Goal: Download file/media

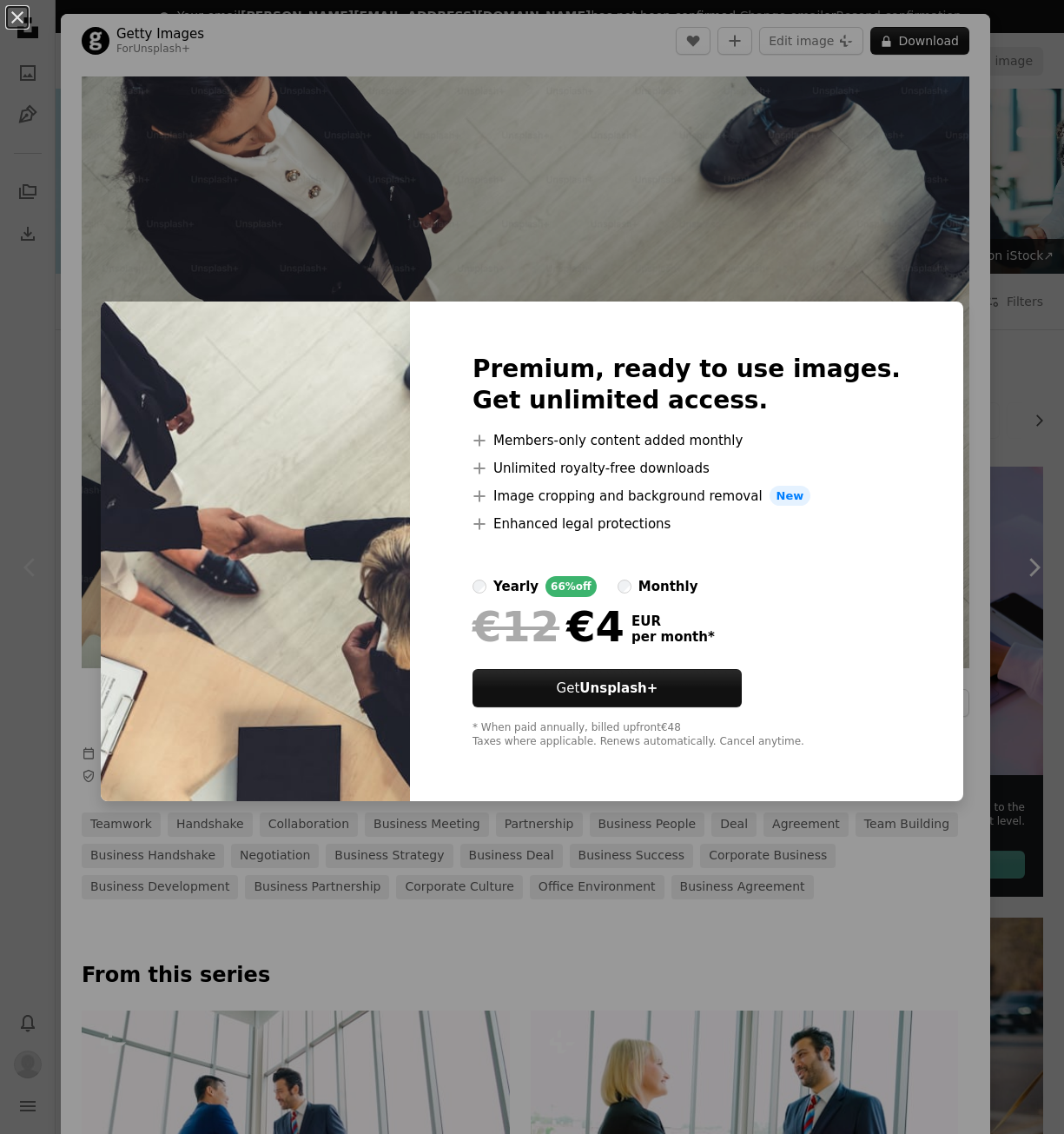
click at [912, 246] on div "An X shape Premium, ready to use images. Get unlimited access. A plus sign Memb…" at bounding box center [532, 567] width 1064 height 1134
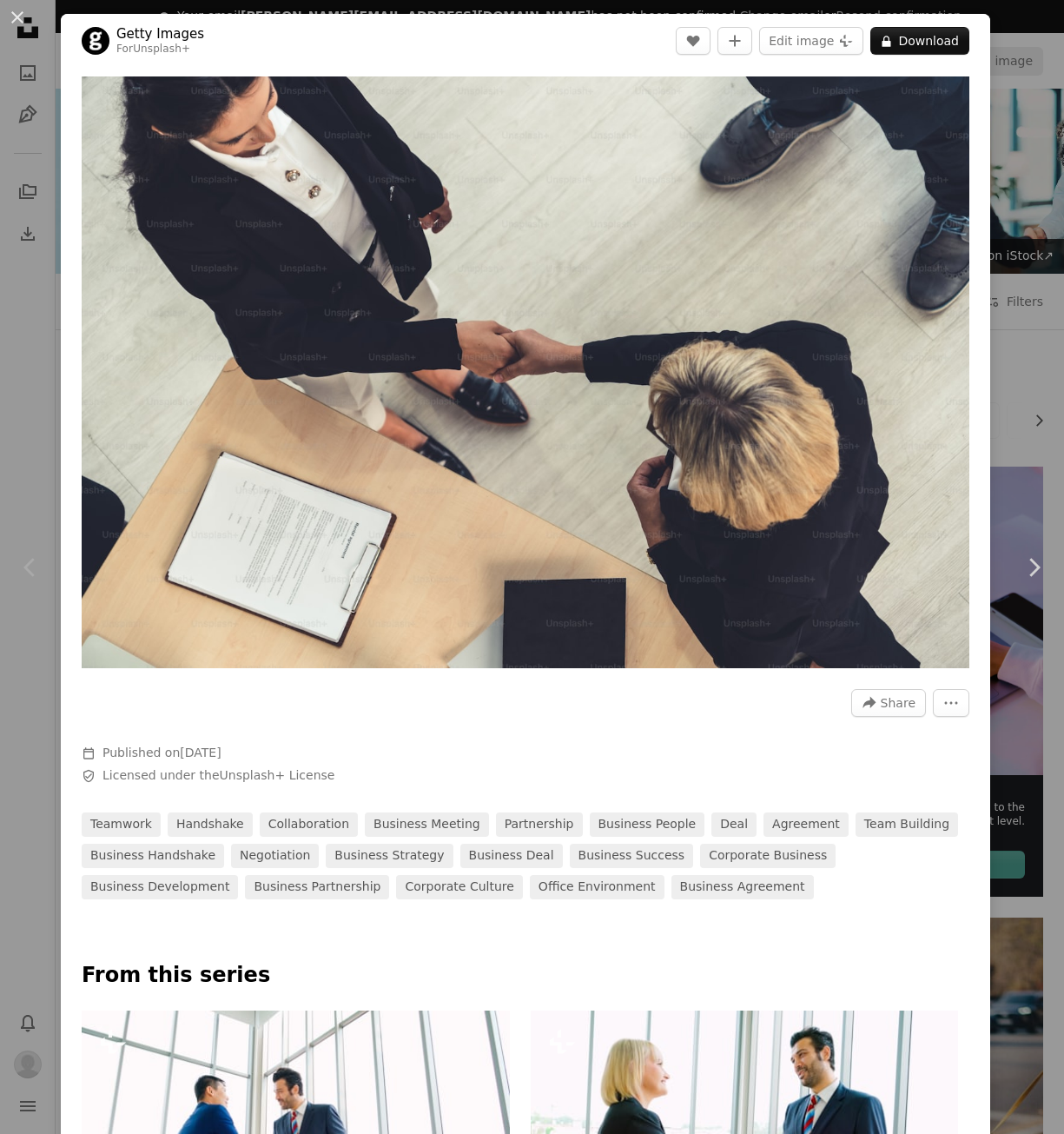
click at [1000, 120] on div "An X shape Chevron left Chevron right Getty Images For Unsplash+ A heart A plus…" at bounding box center [532, 567] width 1064 height 1134
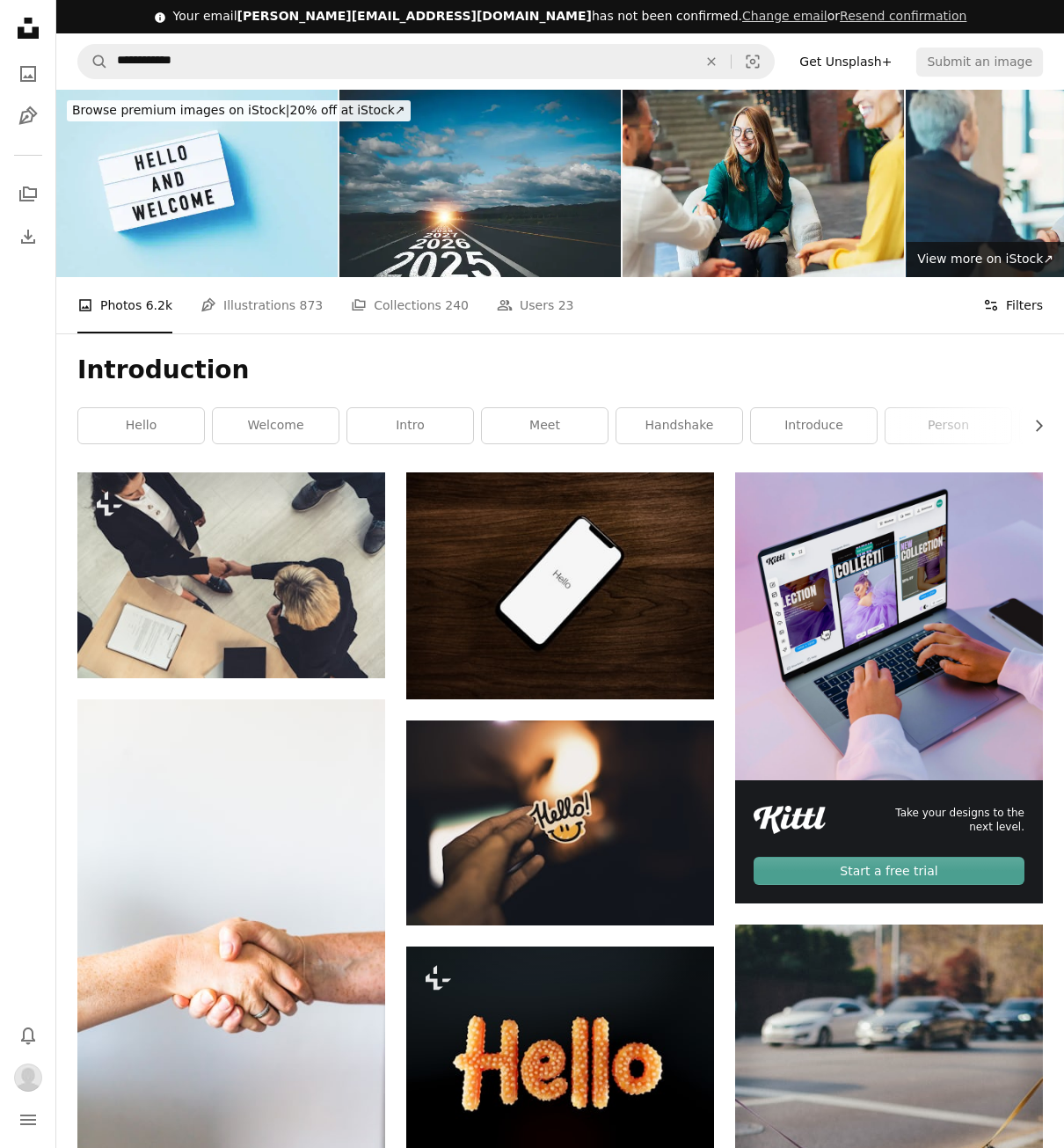
click at [1020, 301] on button "Filters Filters" at bounding box center [1012, 305] width 60 height 56
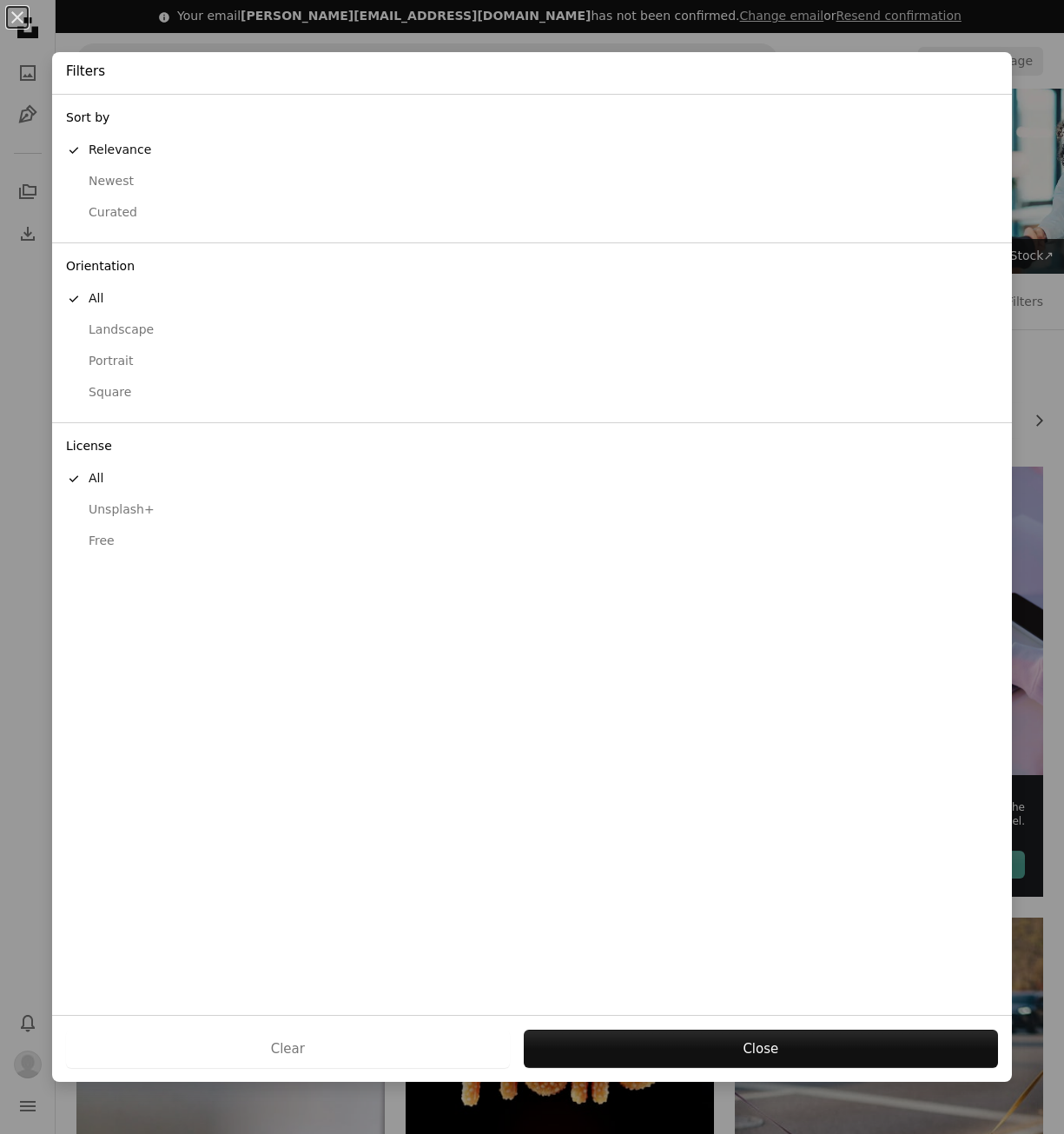
click at [97, 548] on div "Free" at bounding box center [532, 541] width 932 height 18
click at [761, 1041] on button "Apply" at bounding box center [760, 1048] width 475 height 38
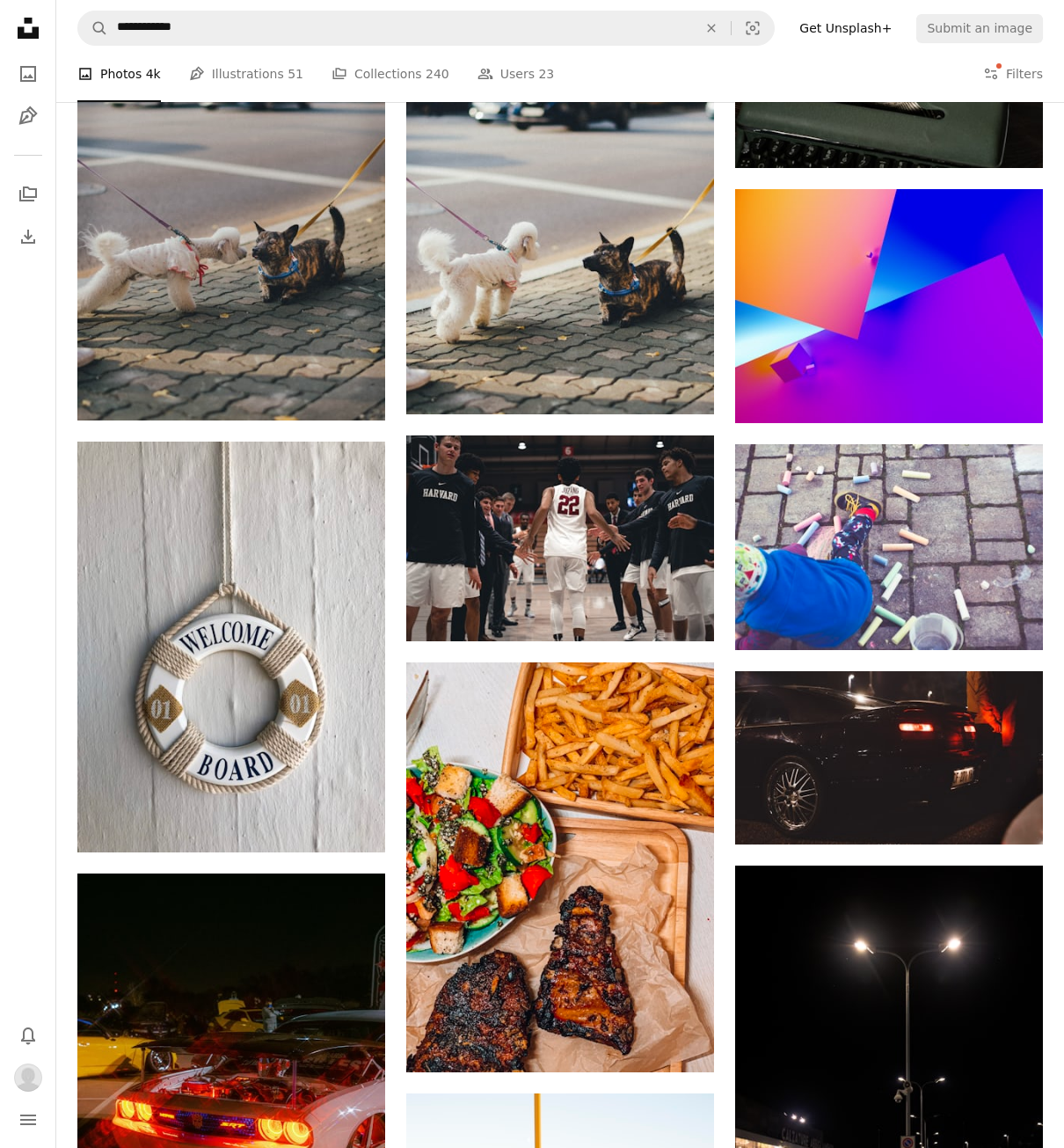
scroll to position [967, 0]
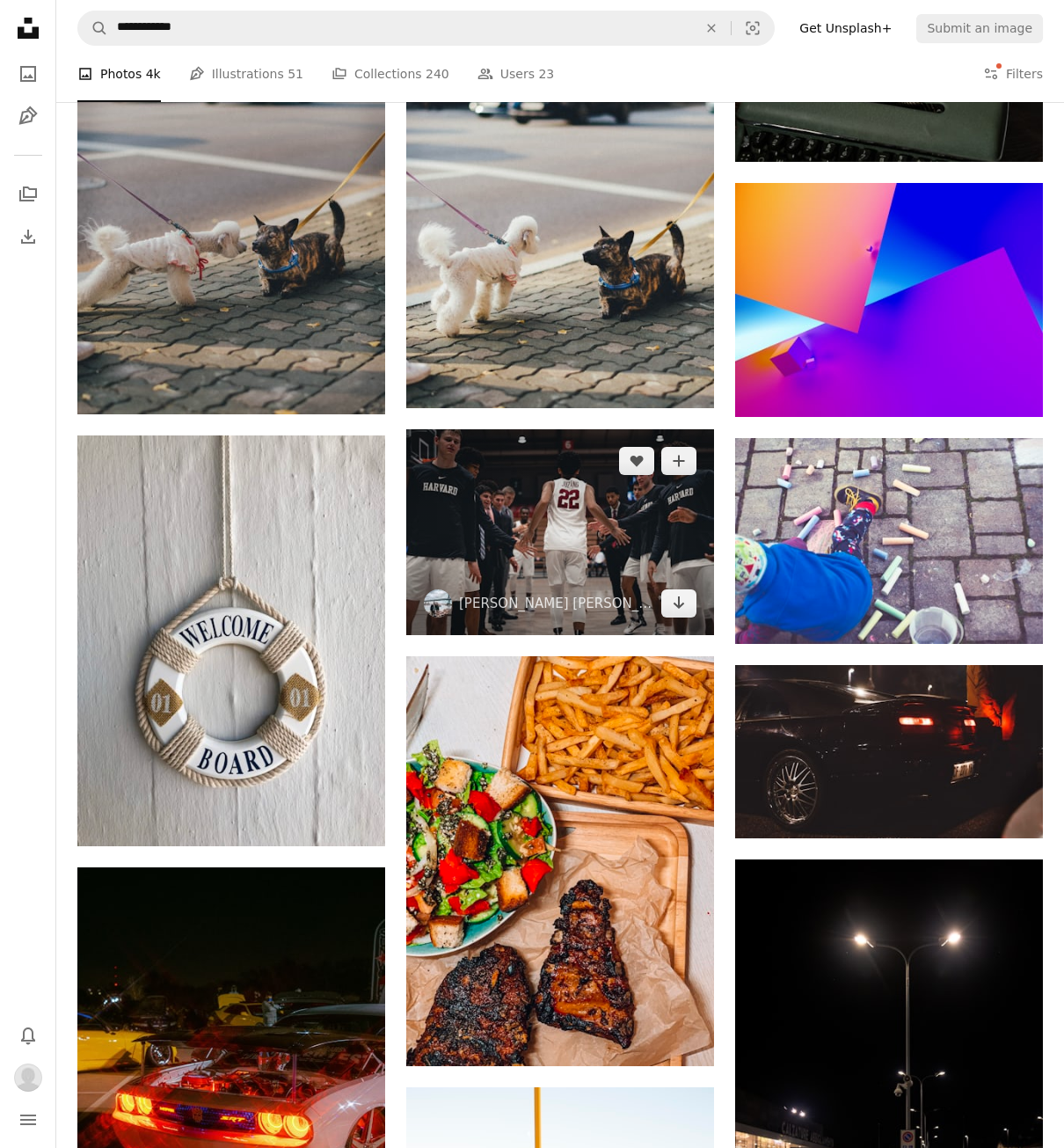
click at [612, 489] on img at bounding box center [560, 531] width 307 height 206
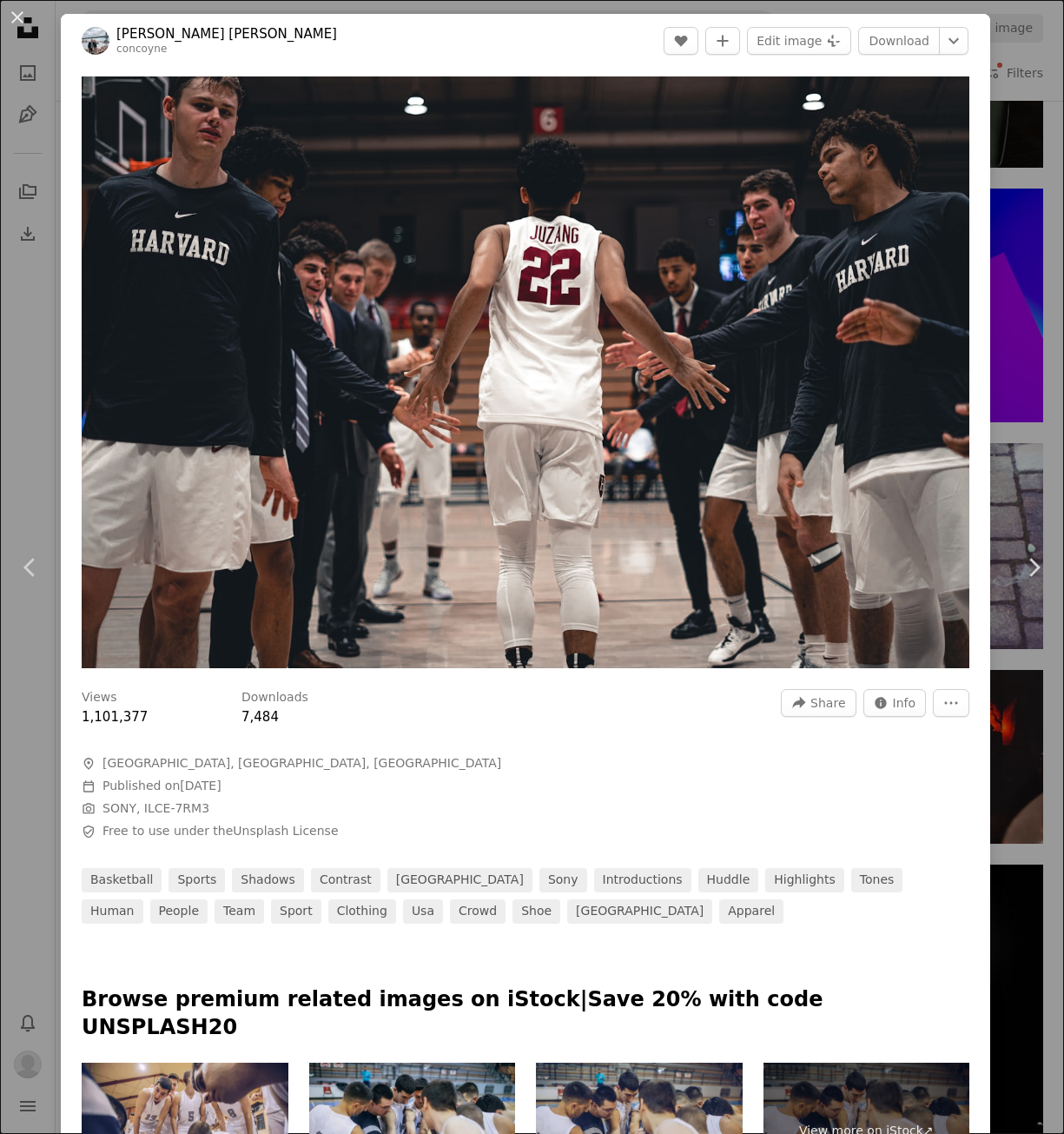
click at [1016, 55] on div "An X shape Chevron left Chevron right [PERSON_NAME] [PERSON_NAME] concoyne A he…" at bounding box center [532, 567] width 1064 height 1134
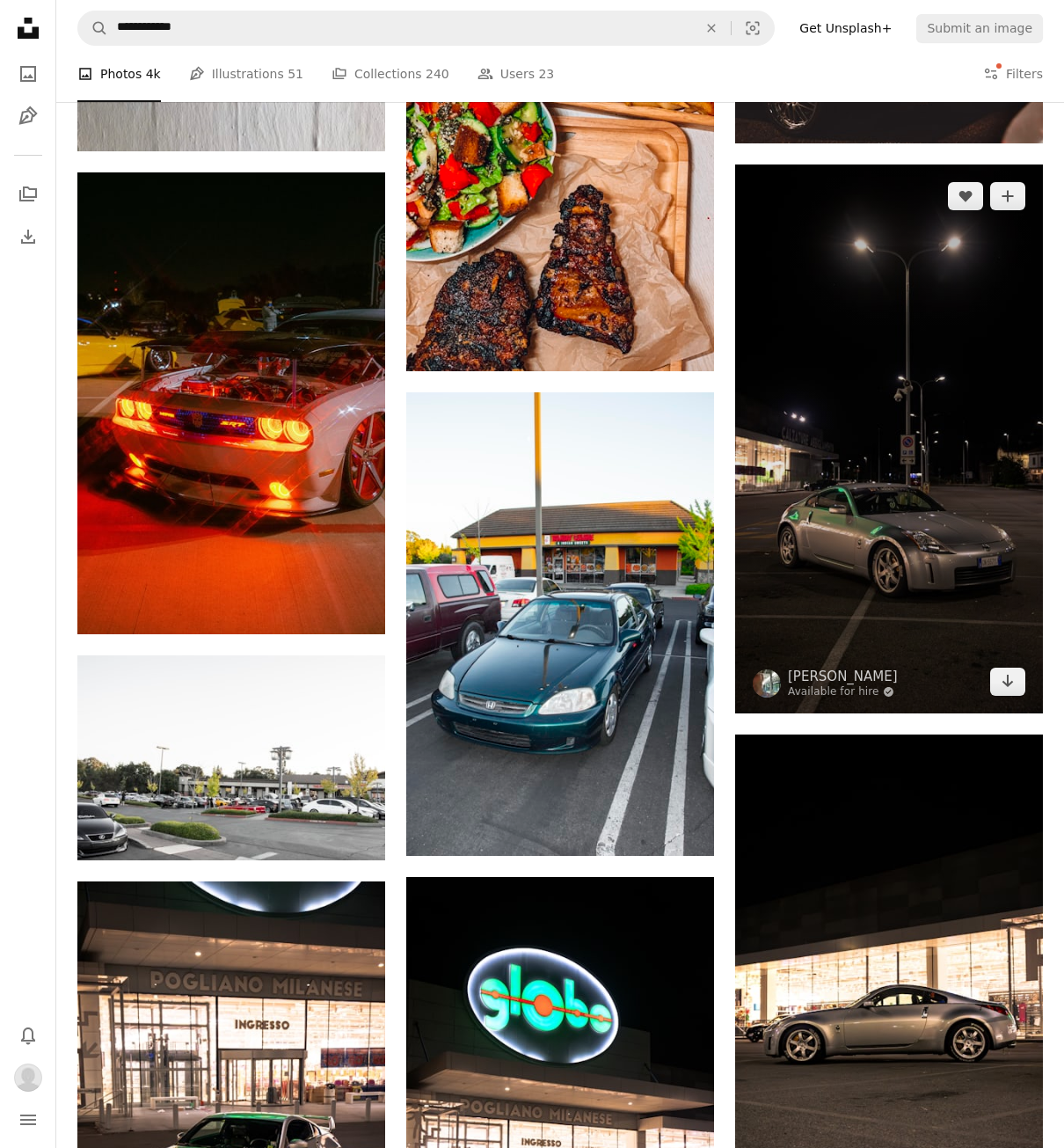
scroll to position [1671, 0]
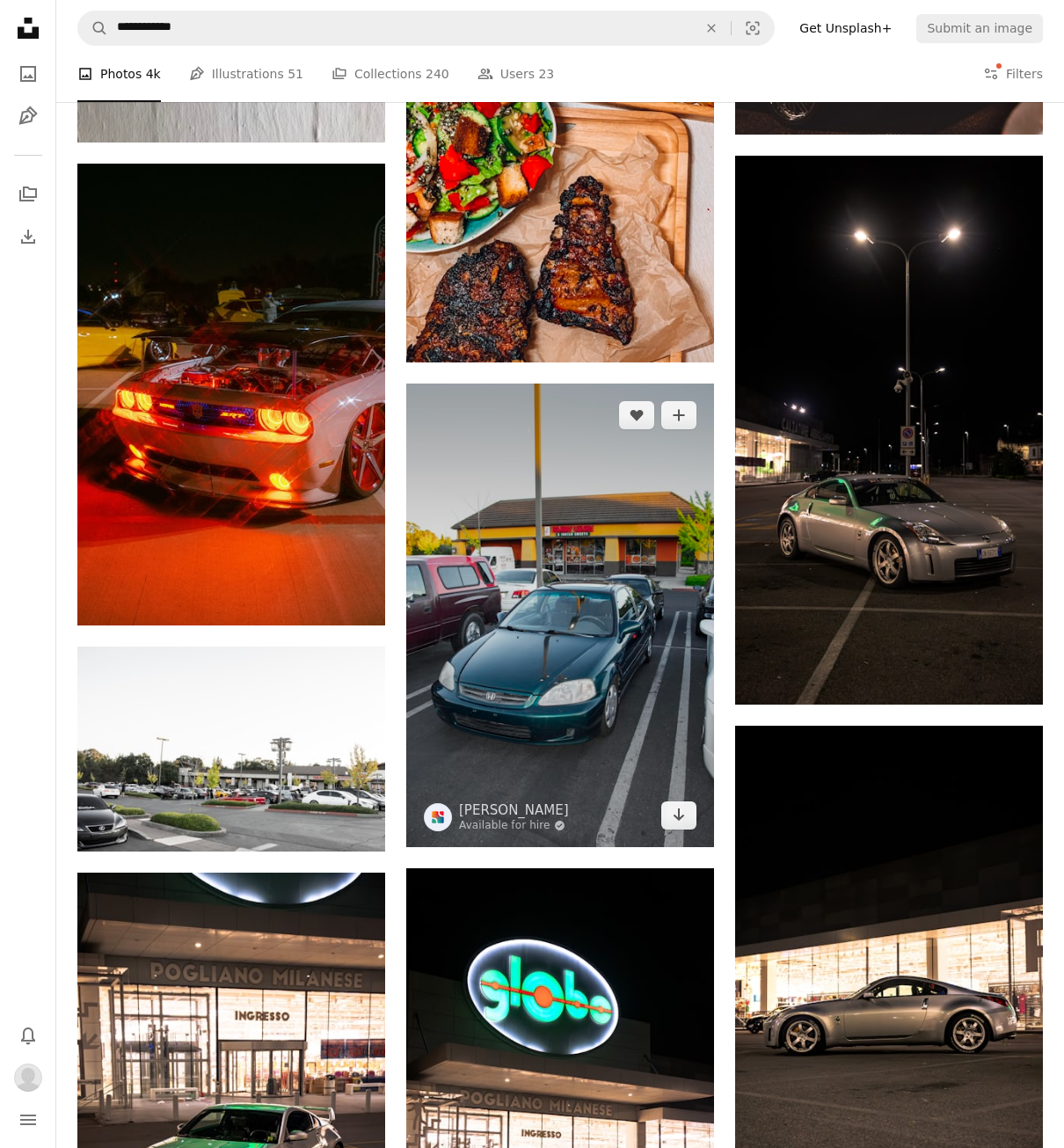
click at [584, 473] on img at bounding box center [560, 615] width 307 height 463
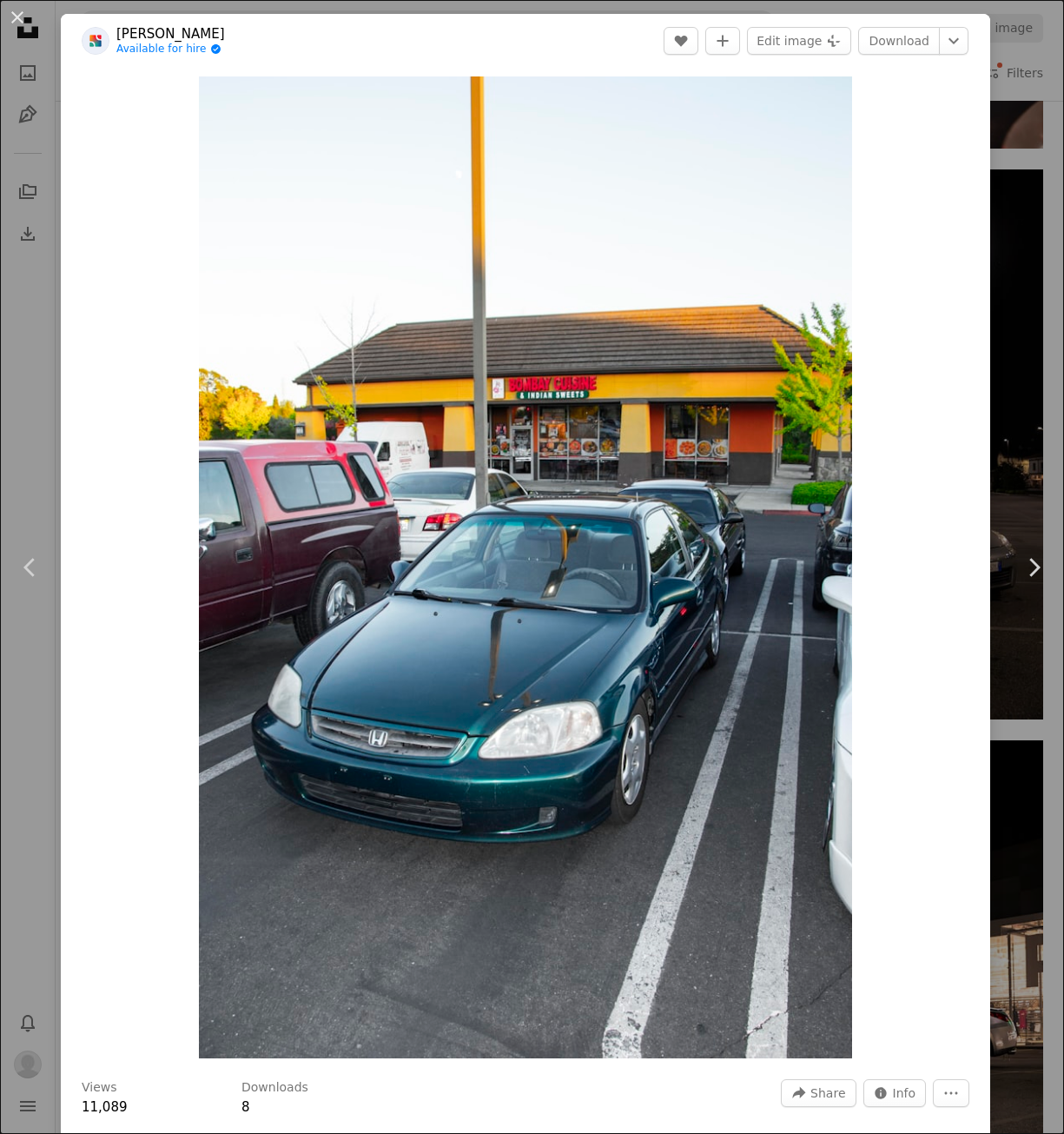
click at [1013, 247] on div "An X shape Chevron left Chevron right [PERSON_NAME] Available for hire A checkm…" at bounding box center [532, 567] width 1064 height 1134
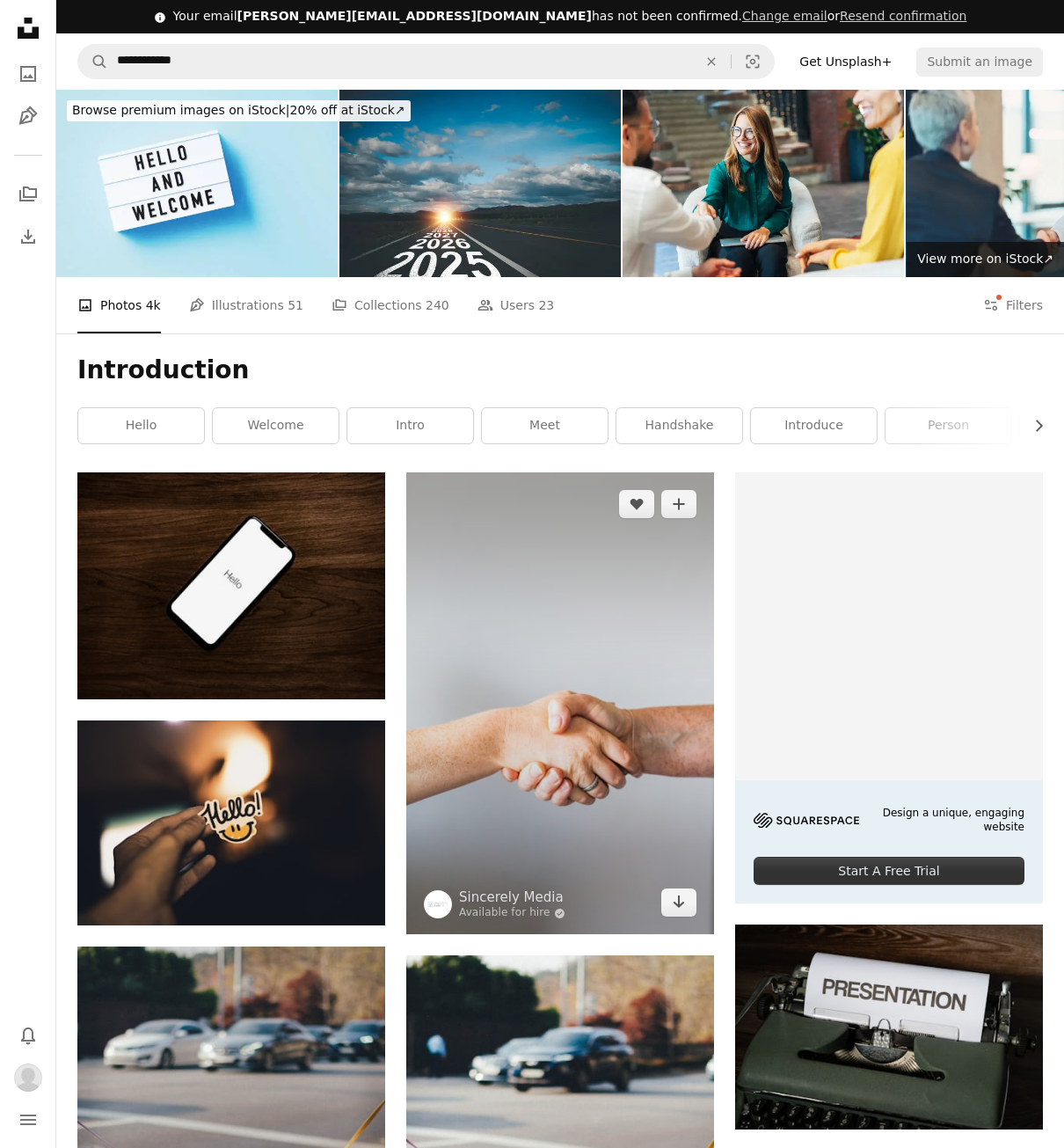
click at [574, 559] on img at bounding box center [560, 703] width 307 height 462
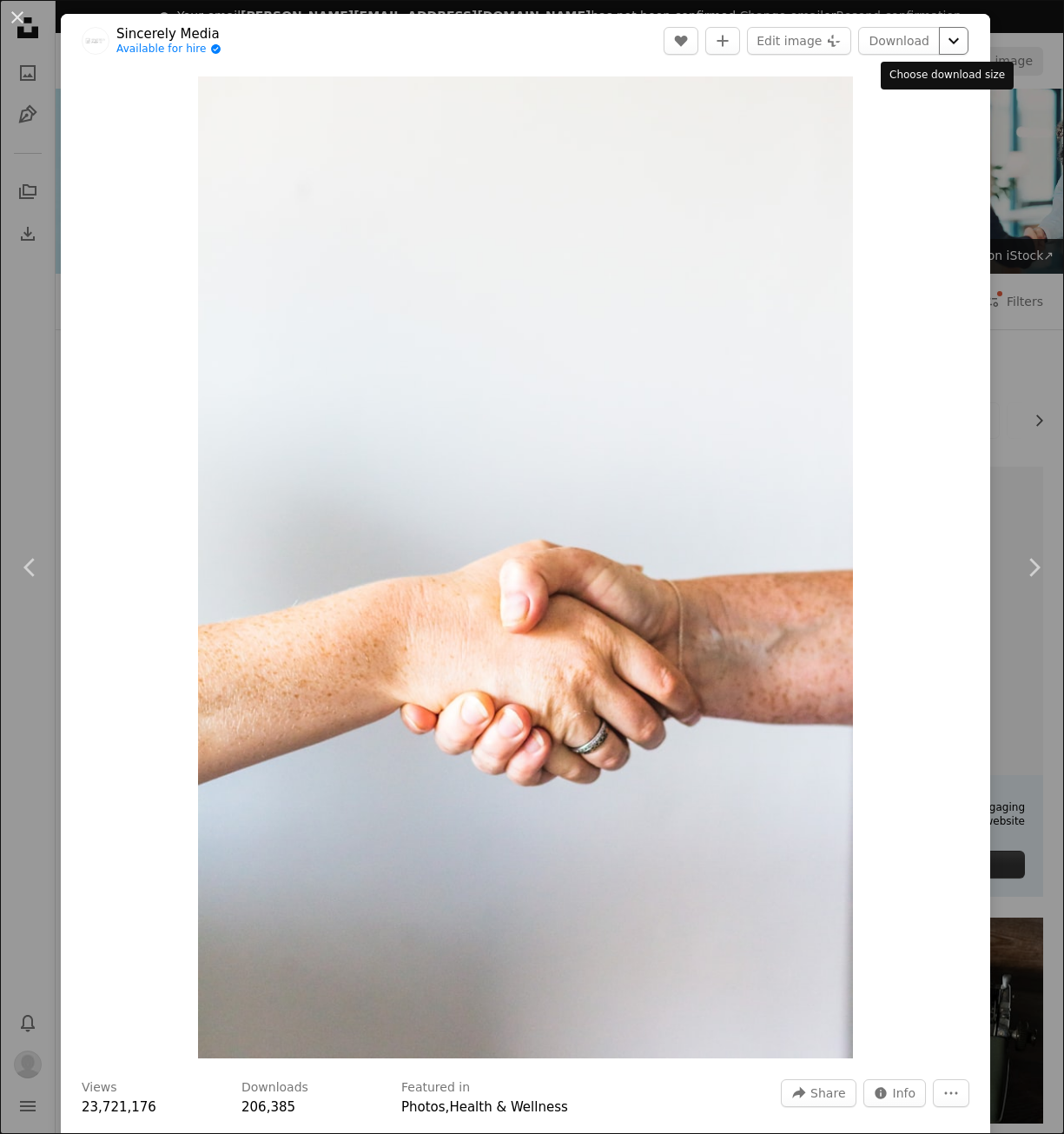
click at [940, 35] on icon "Chevron down" at bounding box center [954, 41] width 28 height 21
click at [899, 41] on link "Download" at bounding box center [899, 41] width 82 height 28
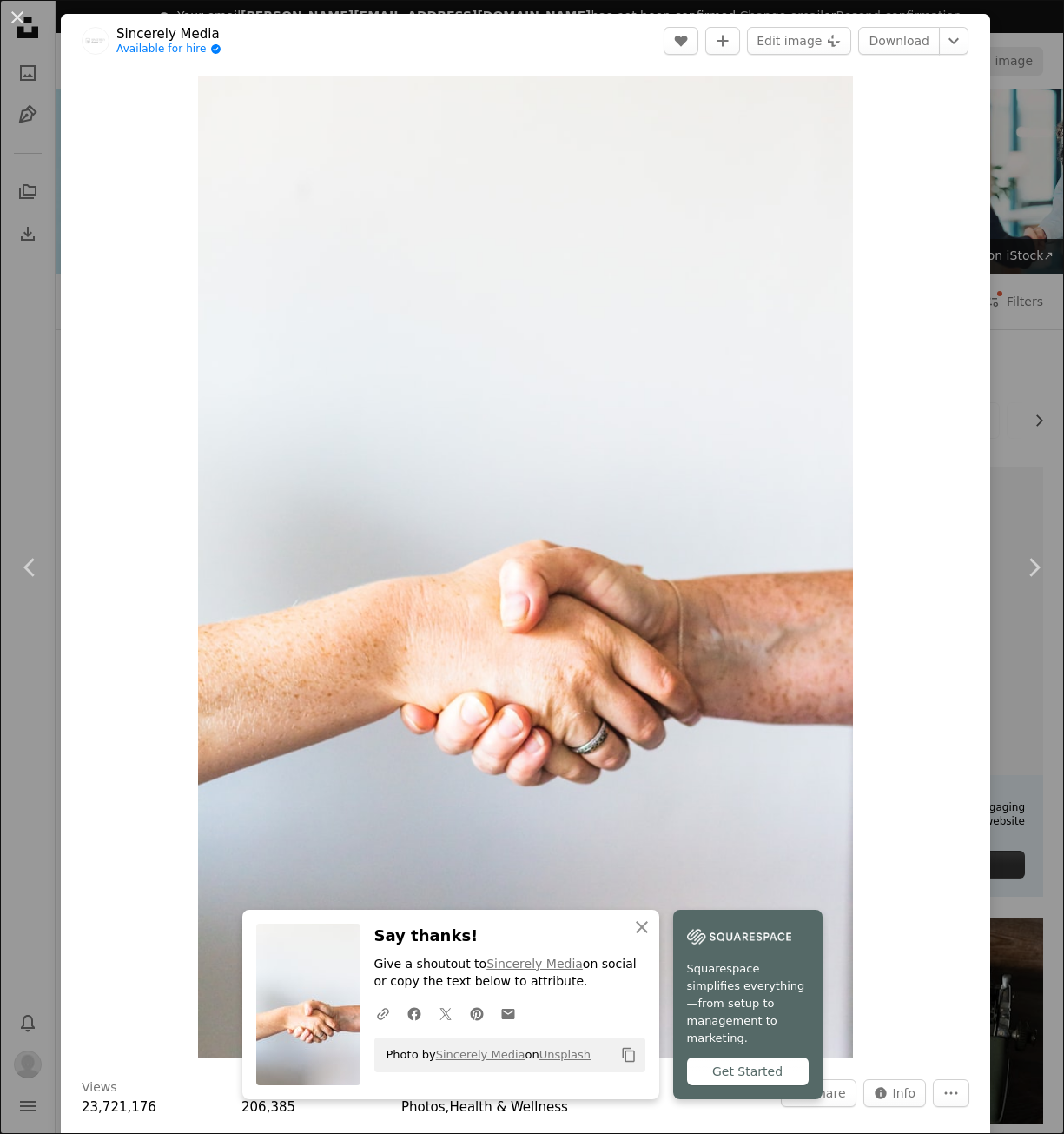
click at [1002, 33] on div "An X shape Chevron left Chevron right Sincerely Media Available for hire A chec…" at bounding box center [532, 567] width 1064 height 1134
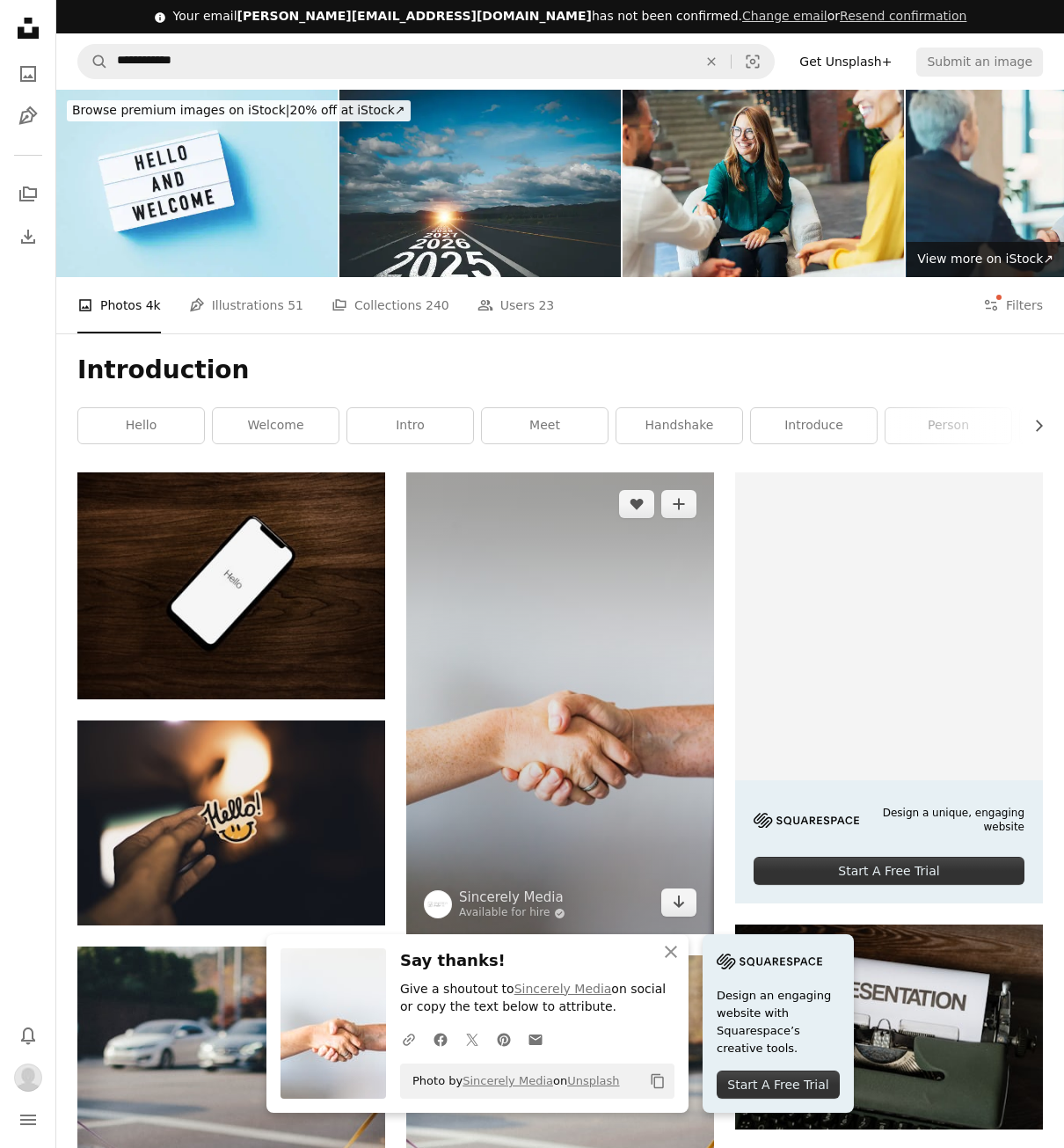
click at [601, 634] on img at bounding box center [560, 703] width 307 height 462
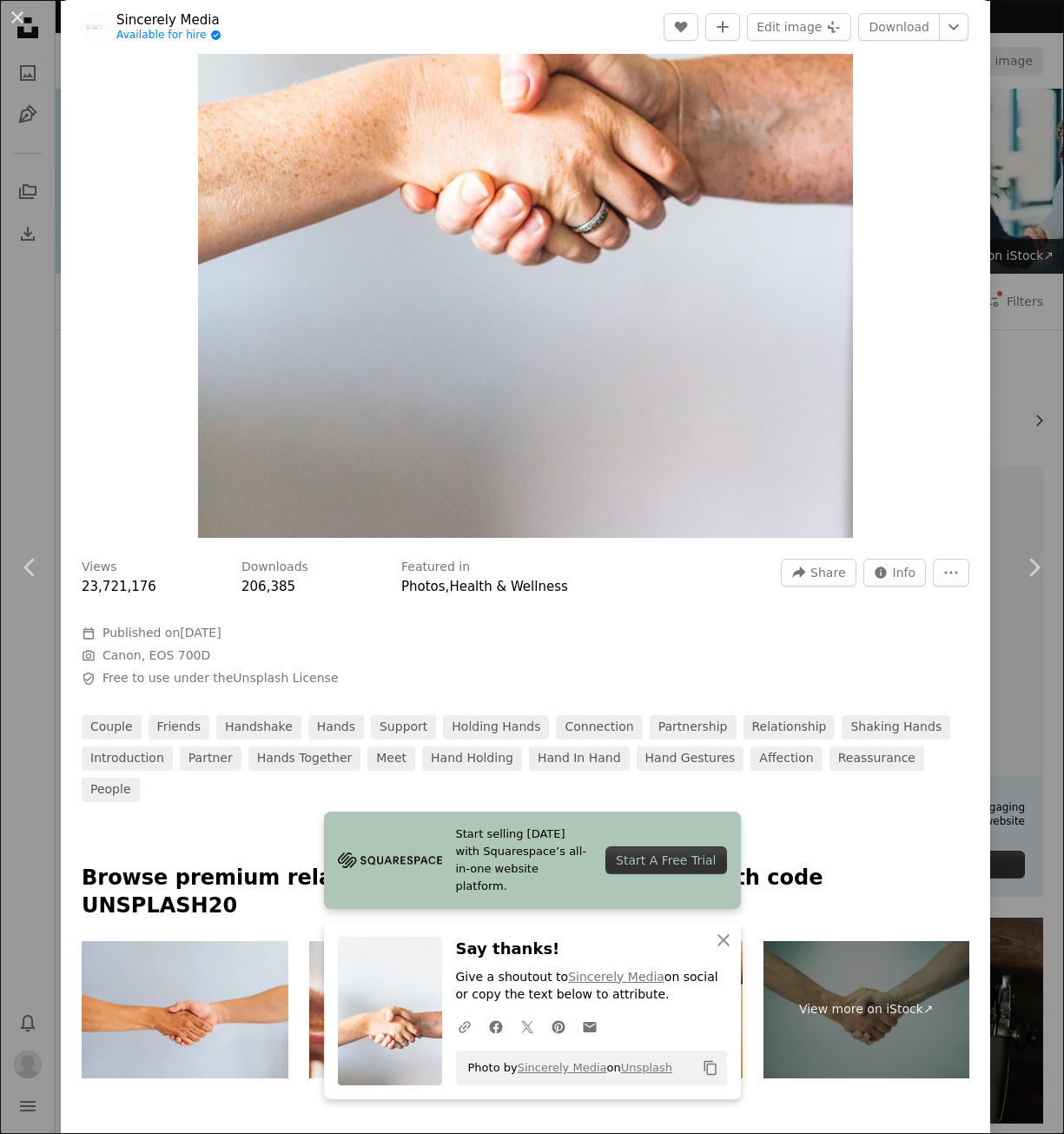
scroll to position [521, 0]
click at [899, 573] on span "Info" at bounding box center [904, 571] width 24 height 26
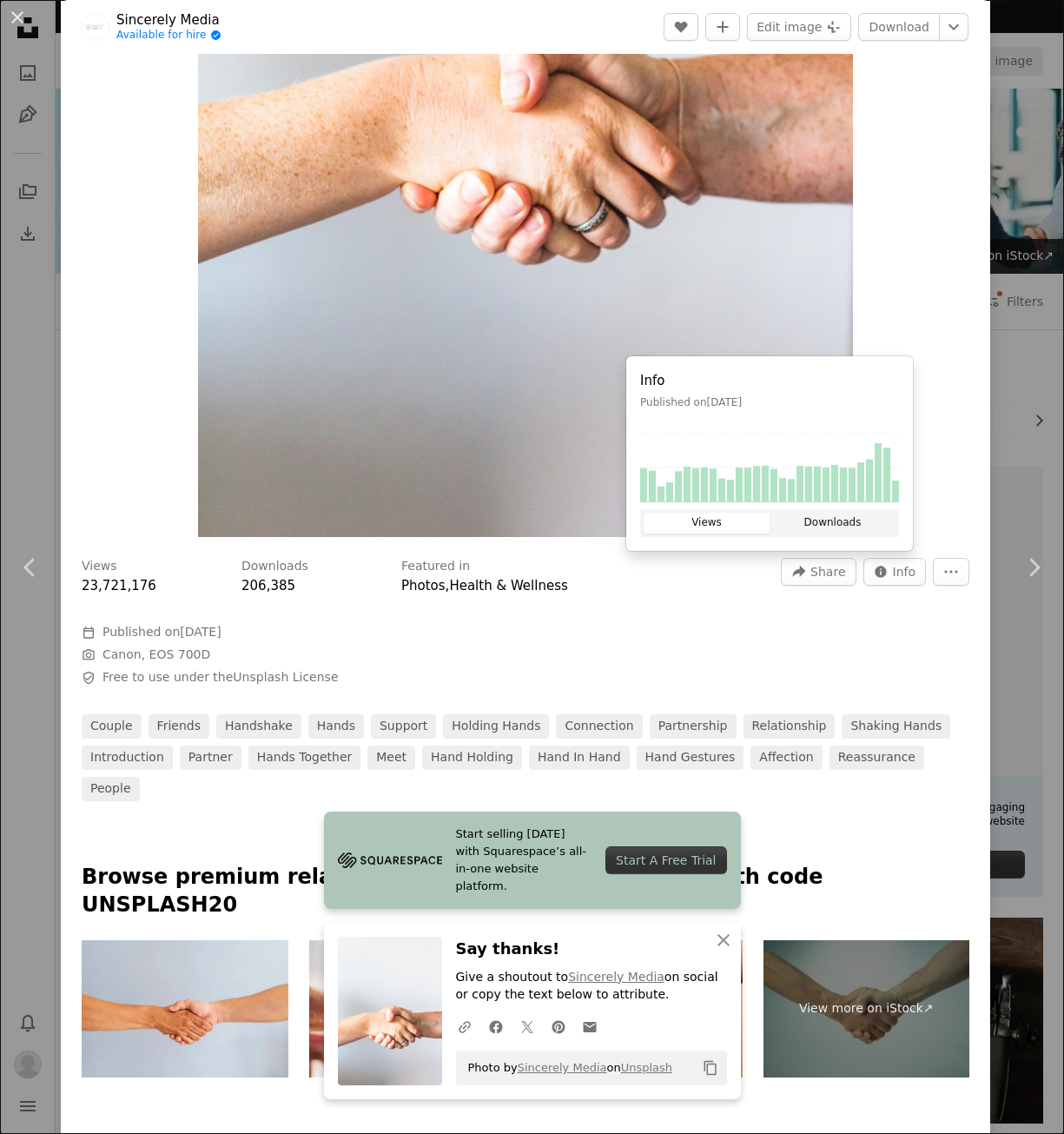
click at [840, 521] on button "Downloads" at bounding box center [832, 523] width 126 height 21
click at [726, 528] on button "Views" at bounding box center [706, 523] width 126 height 21
click at [943, 570] on icon "More Actions" at bounding box center [950, 571] width 16 height 16
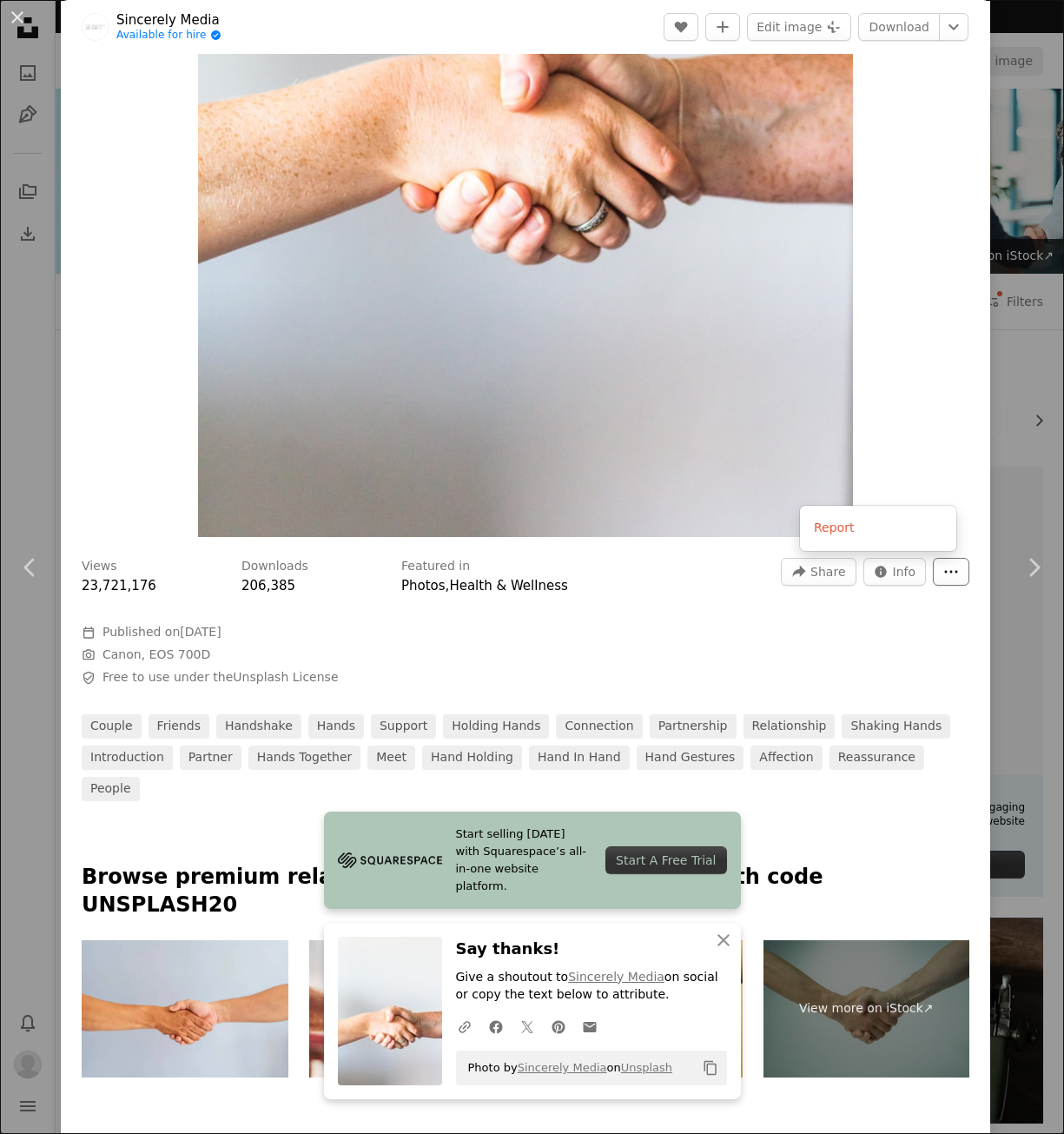
click at [943, 568] on icon "More Actions" at bounding box center [950, 571] width 16 height 16
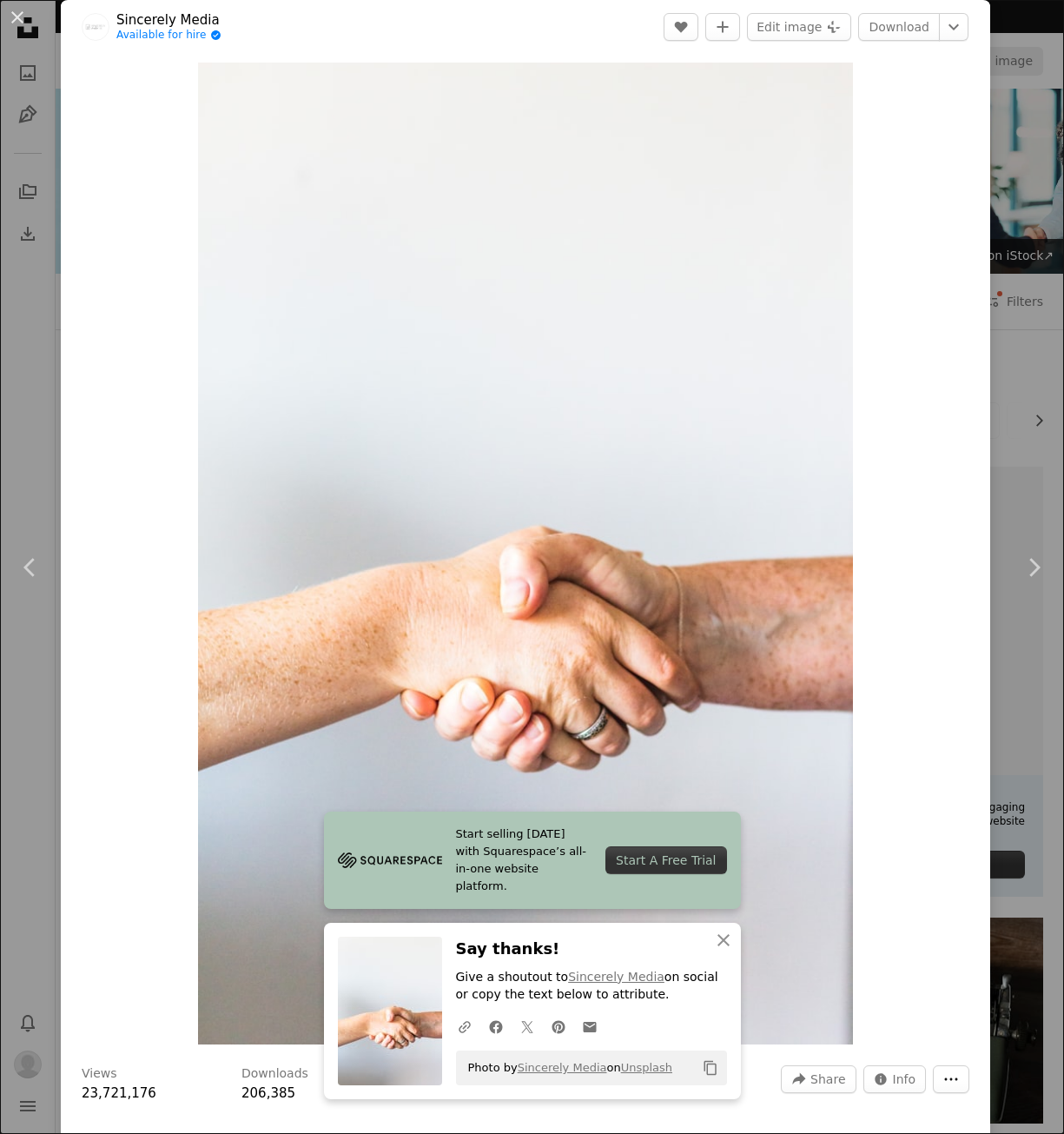
scroll to position [0, 0]
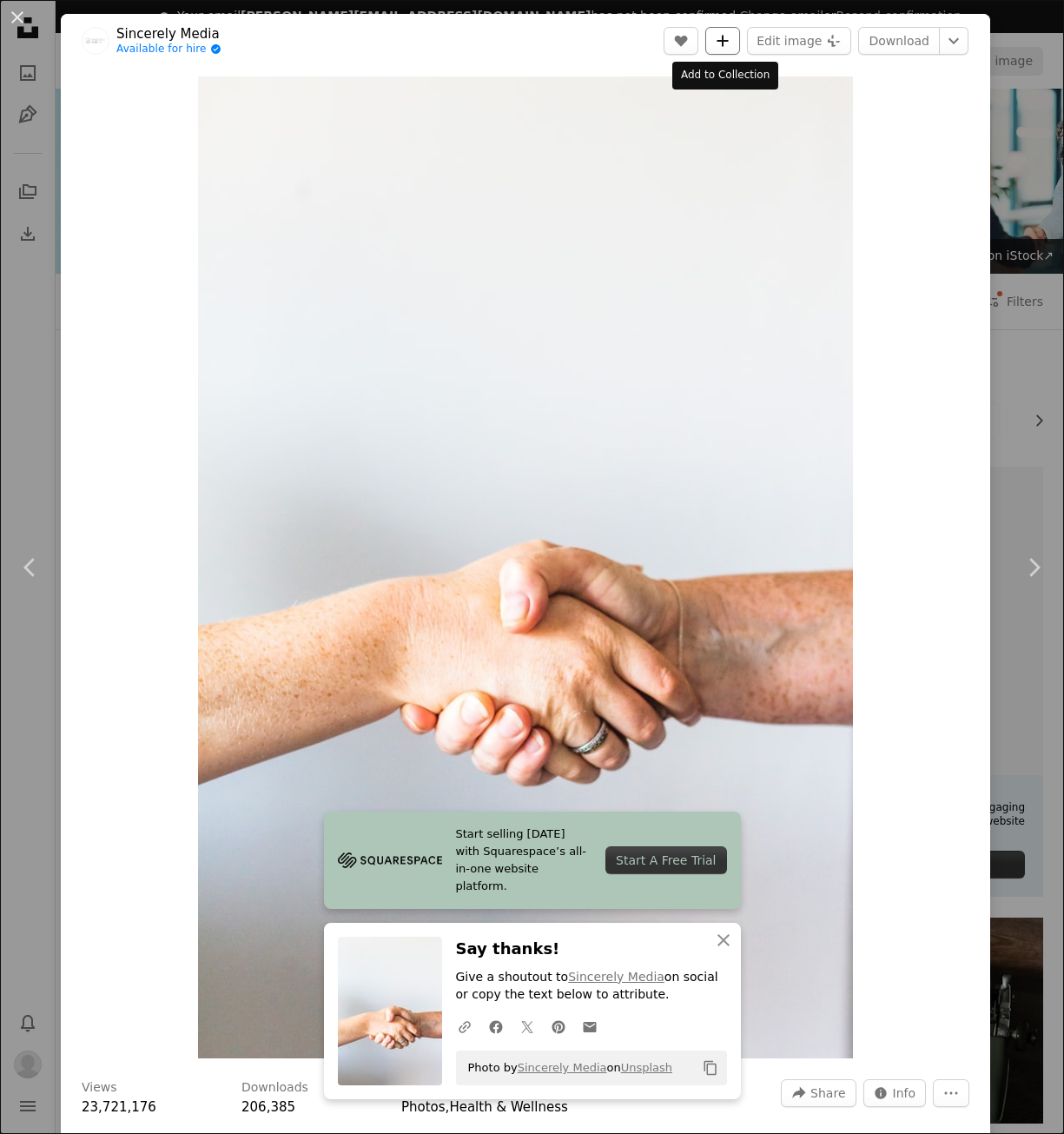
click at [717, 43] on icon "A plus sign" at bounding box center [723, 40] width 14 height 14
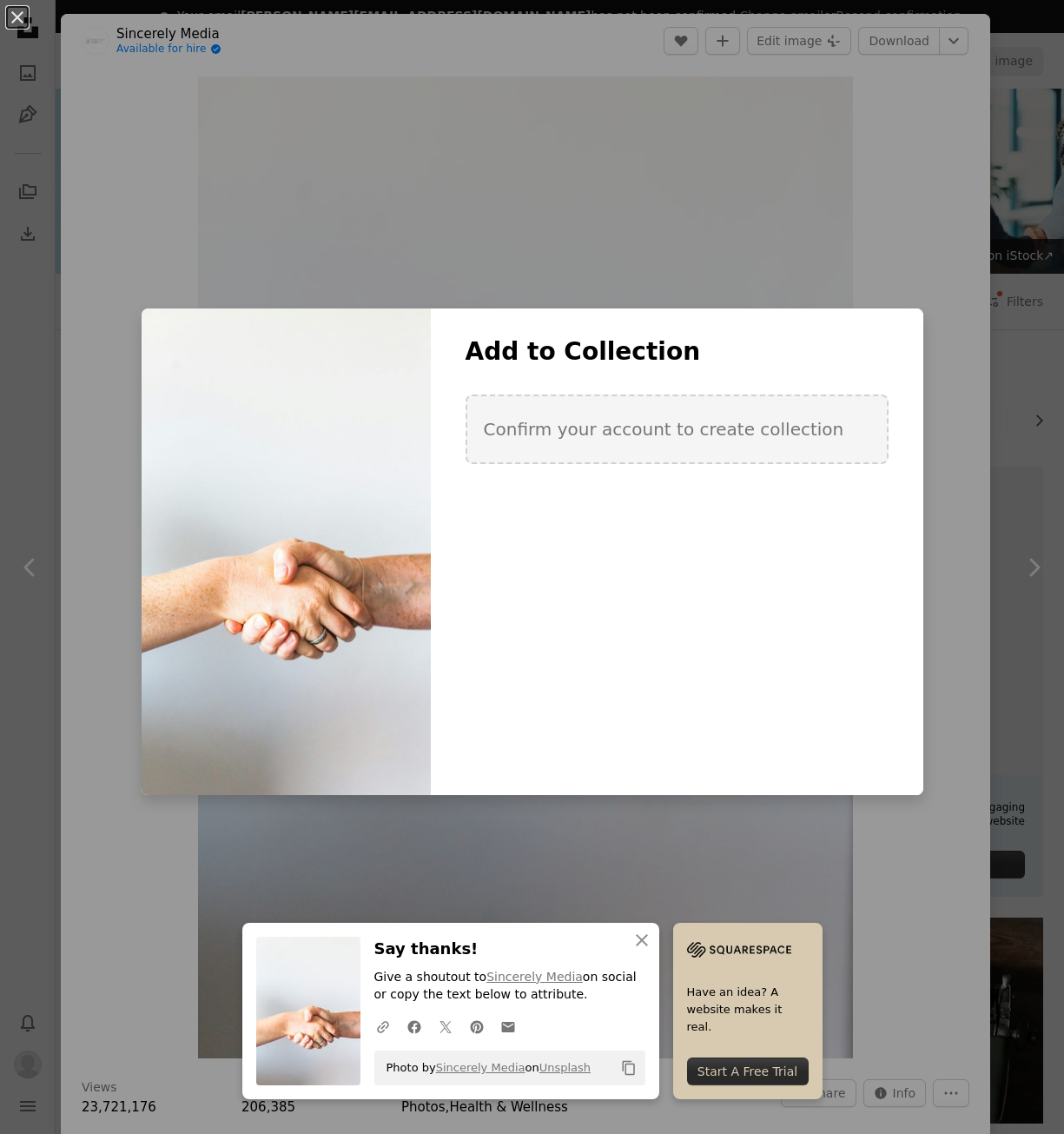
click at [610, 374] on div "Add to Collection Confirm your account to create collection" at bounding box center [676, 423] width 492 height 173
click at [795, 160] on div "An X shape Add to Collection Confirm your account to create collection Create n…" at bounding box center [532, 567] width 1064 height 1134
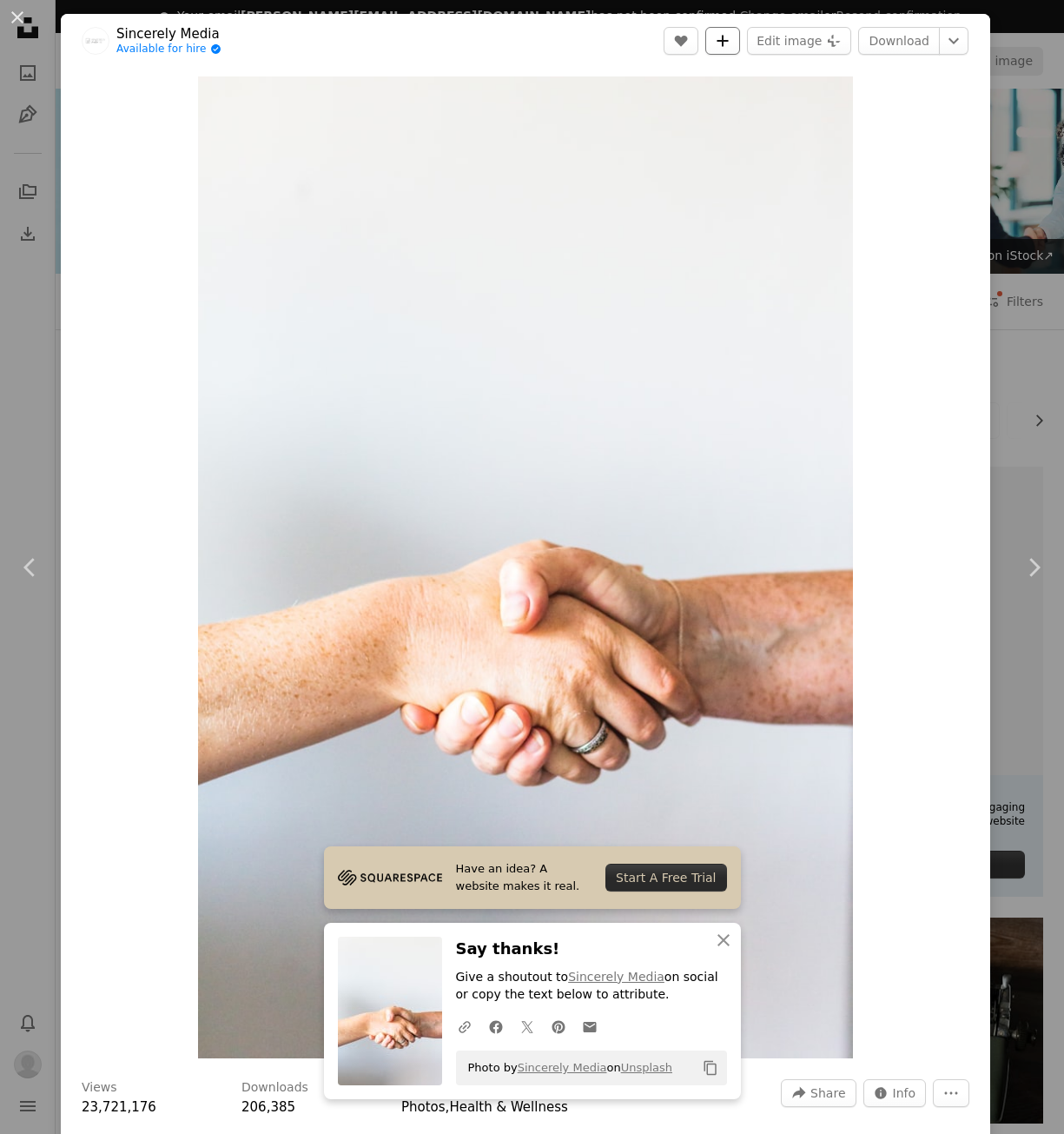
click at [723, 39] on icon "A plus sign" at bounding box center [723, 40] width 14 height 14
